Goal: Check status: Check status

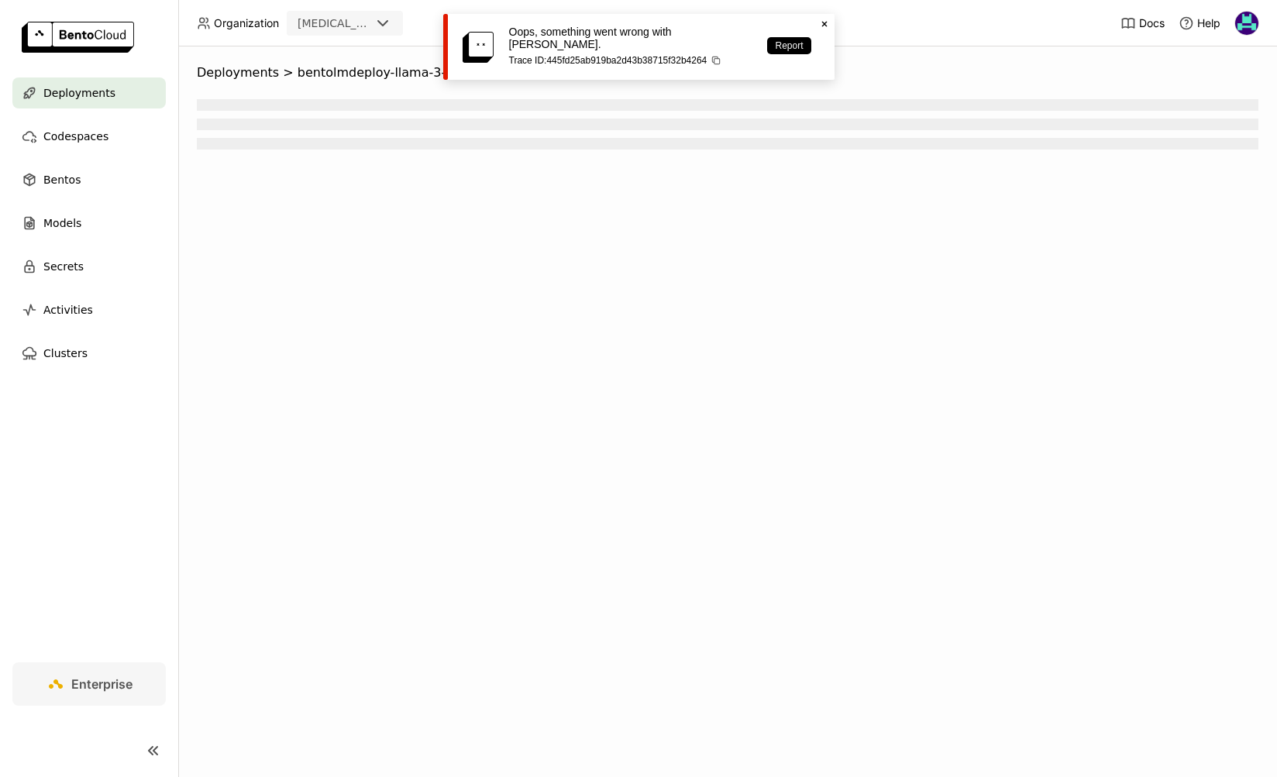
click at [97, 94] on span "Deployments" at bounding box center [79, 93] width 72 height 19
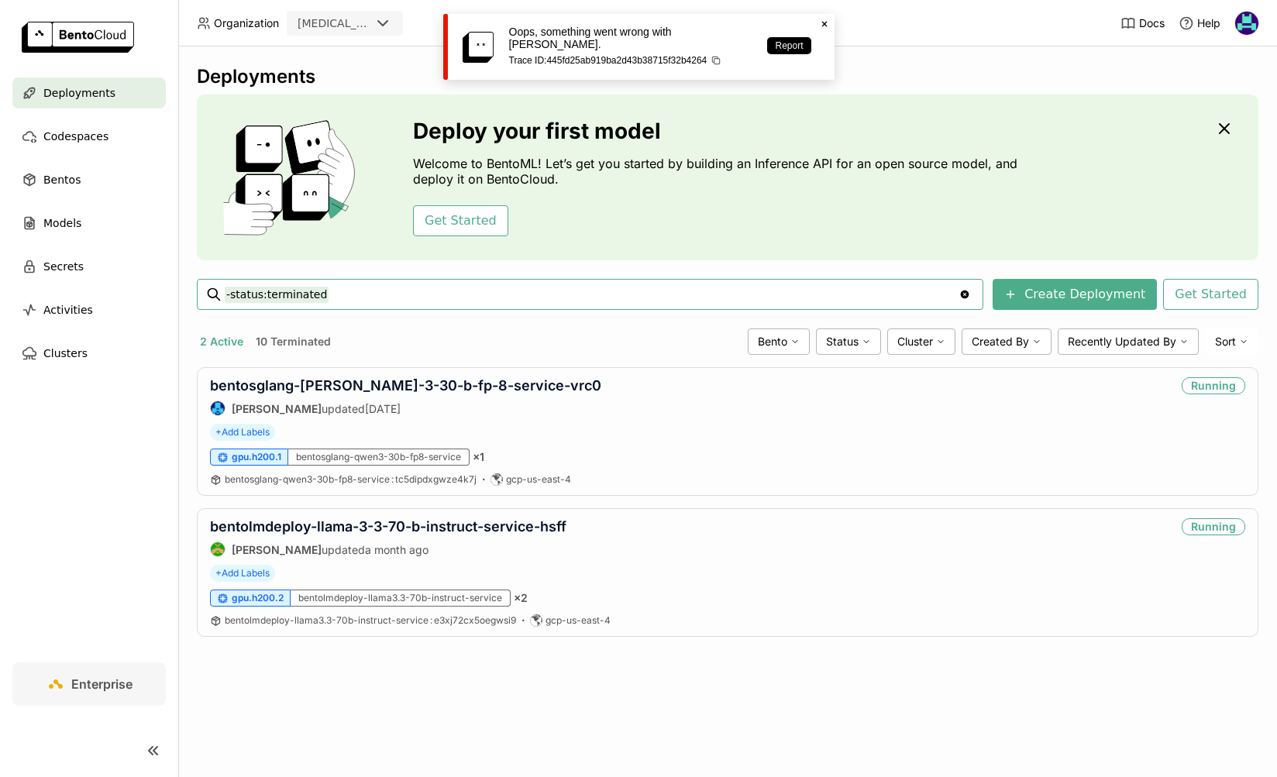
click at [87, 94] on span "Deployments" at bounding box center [79, 93] width 72 height 19
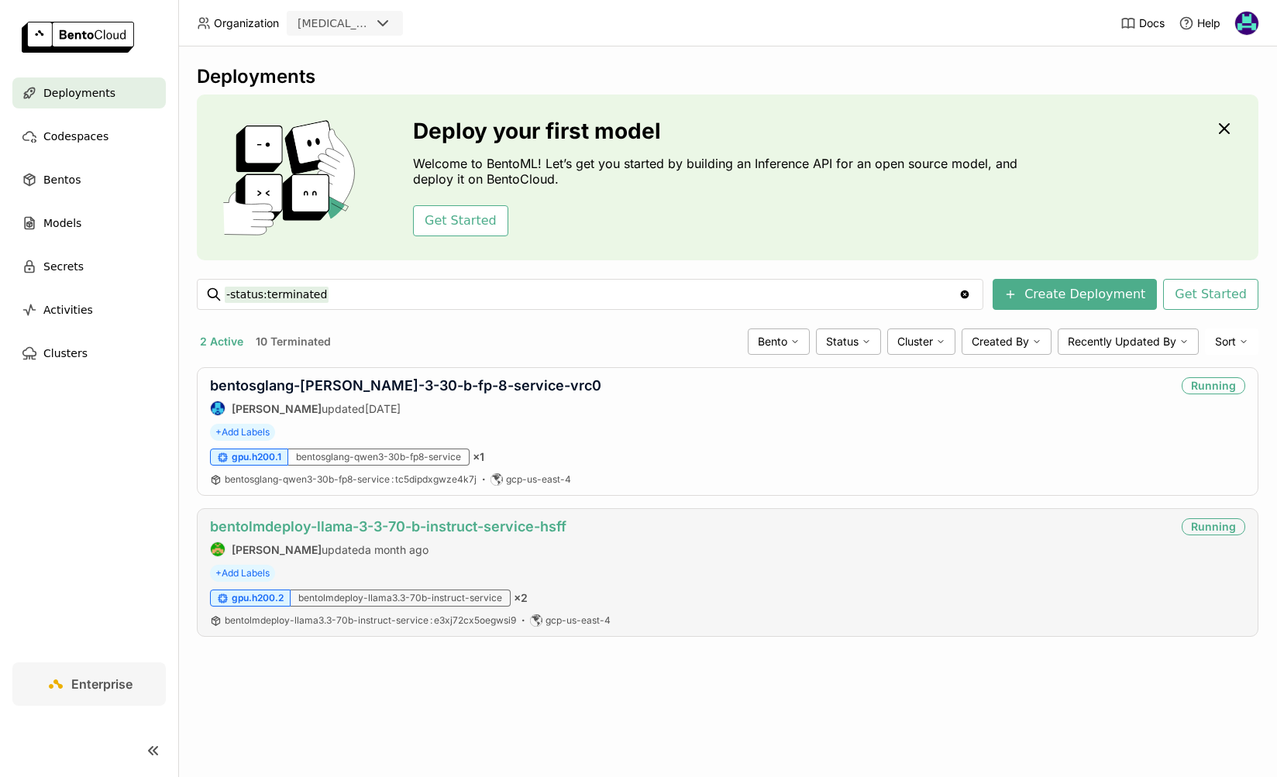
click at [505, 529] on link "bentolmdeploy-llama-3-3-70-b-instruct-service-hsff" at bounding box center [388, 527] width 357 height 16
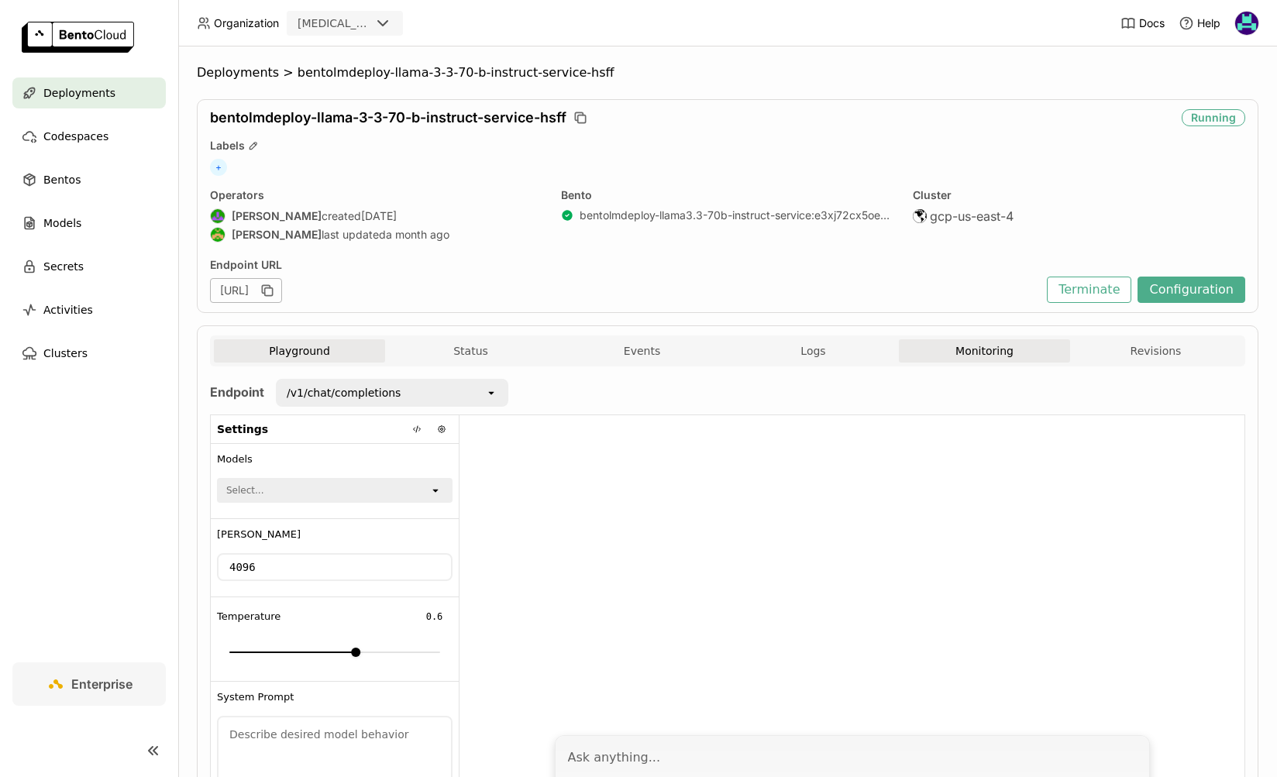
click at [967, 346] on button "Monitoring" at bounding box center [984, 350] width 171 height 23
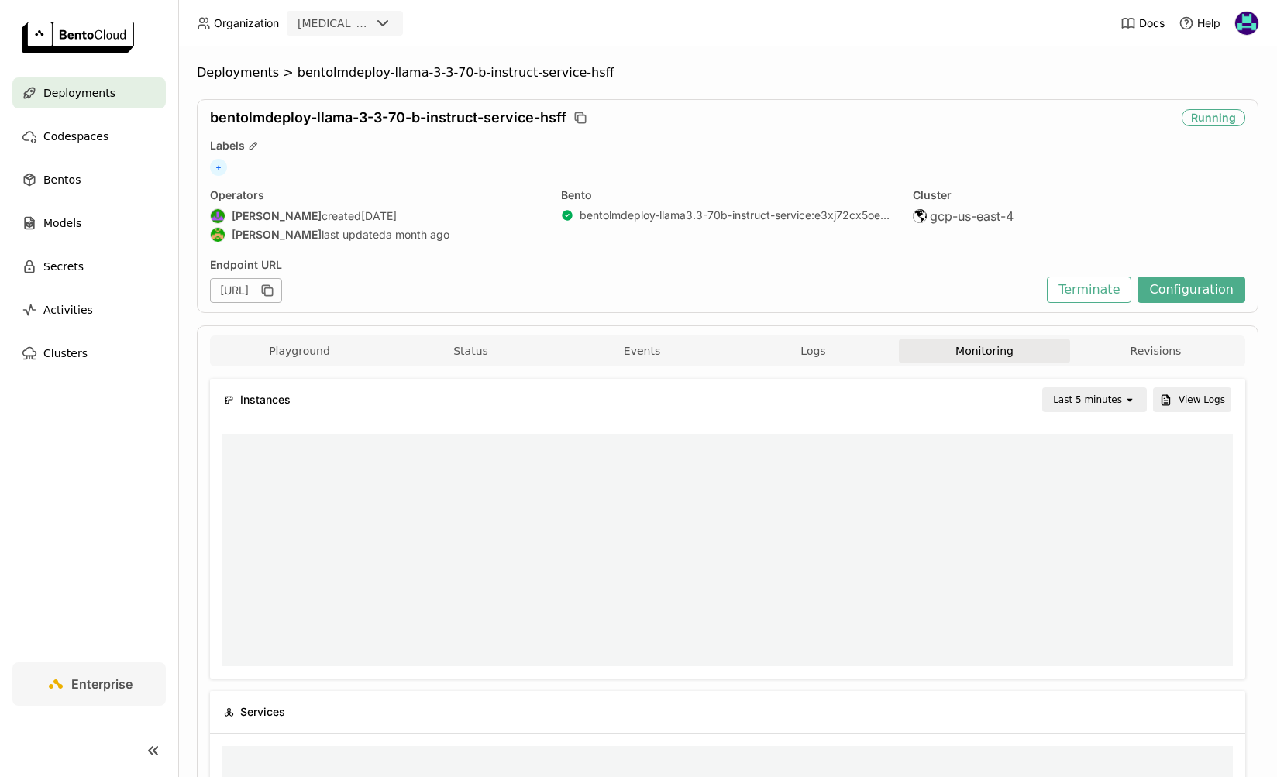
scroll to position [1, 1]
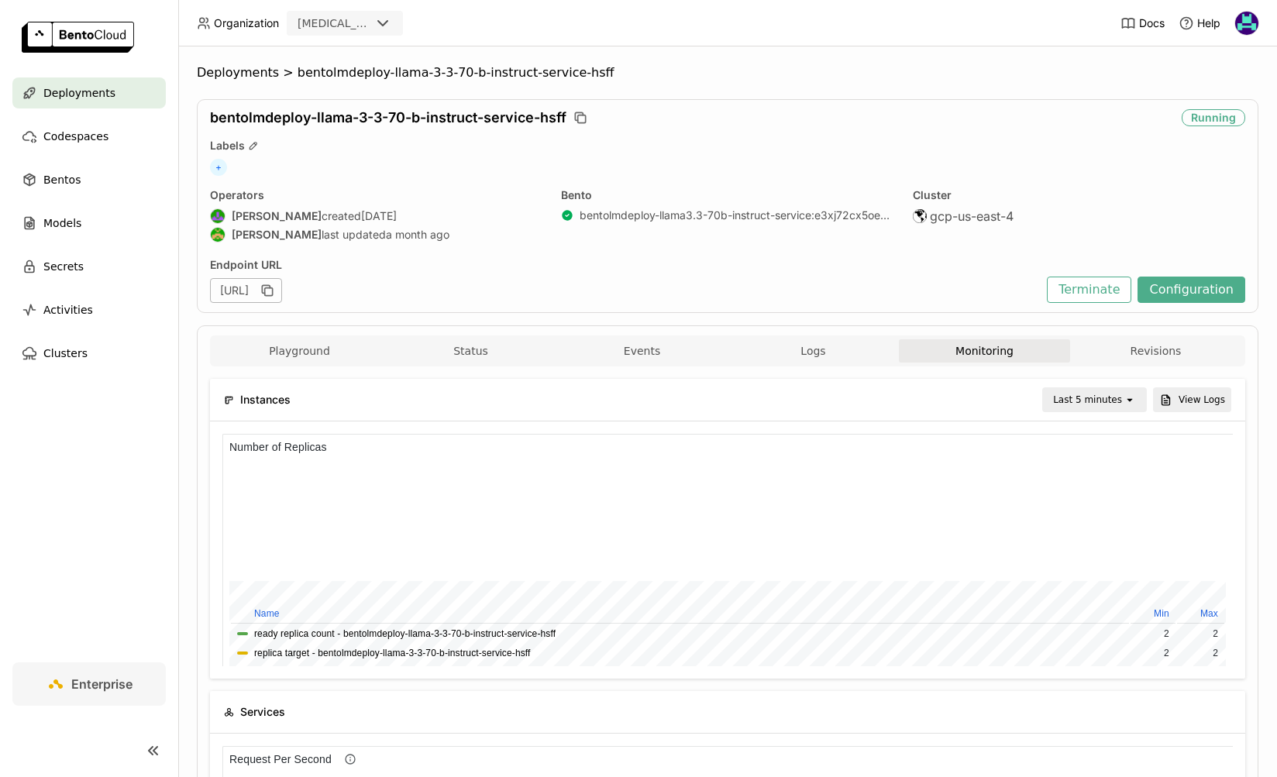
click at [1077, 401] on div "Last 5 minutes" at bounding box center [1087, 400] width 69 height 16
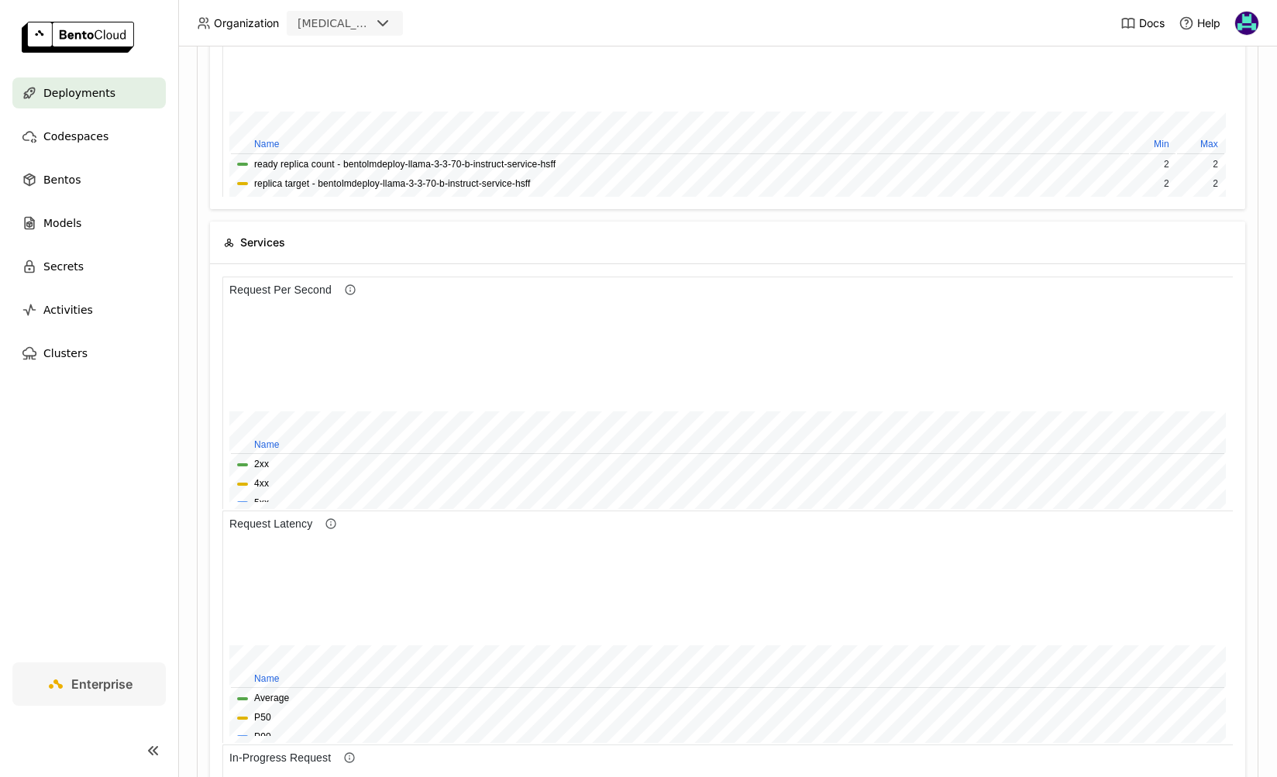
scroll to position [467, 0]
